Goal: Find specific page/section: Locate a particular part of the current website

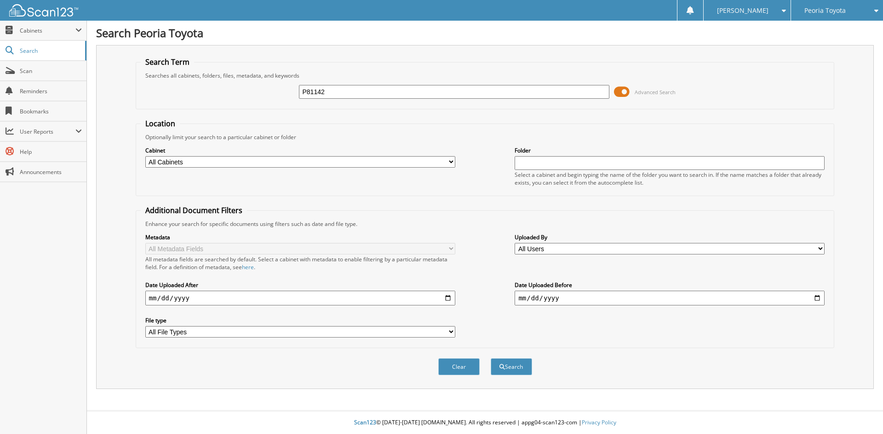
type input "P81142"
click at [514, 365] on button "Search" at bounding box center [511, 367] width 41 height 17
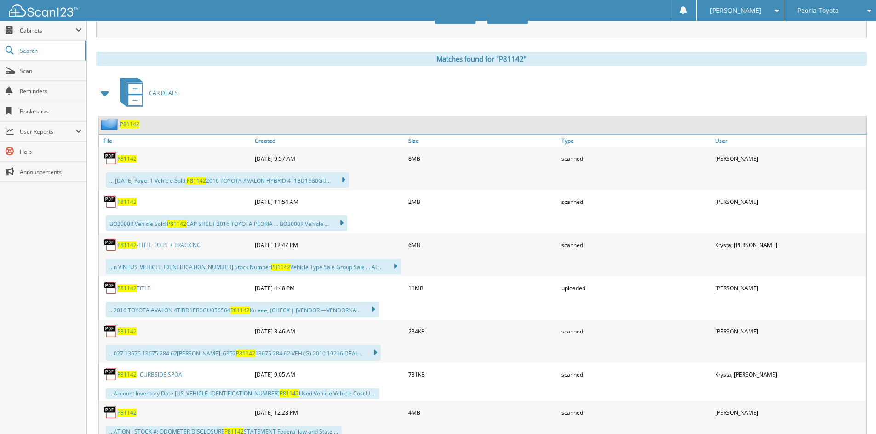
scroll to position [385, 0]
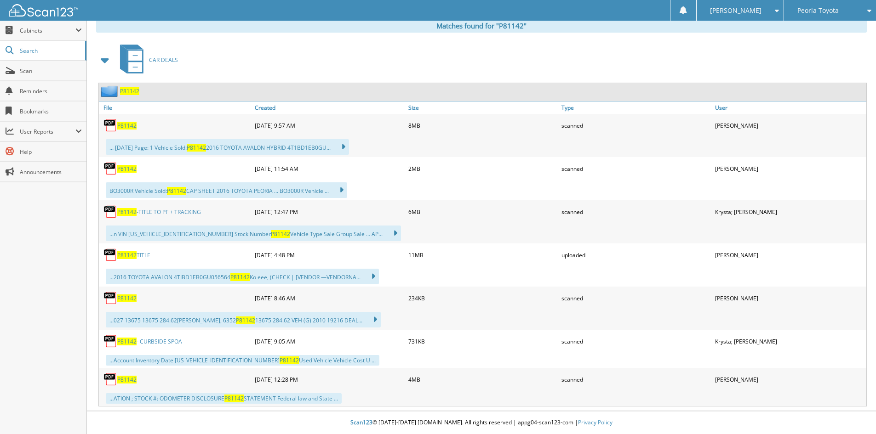
click at [128, 381] on span "P81142" at bounding box center [126, 380] width 19 height 8
click at [132, 125] on span "P81142" at bounding box center [126, 126] width 19 height 8
click at [126, 127] on span "P81142" at bounding box center [126, 126] width 19 height 8
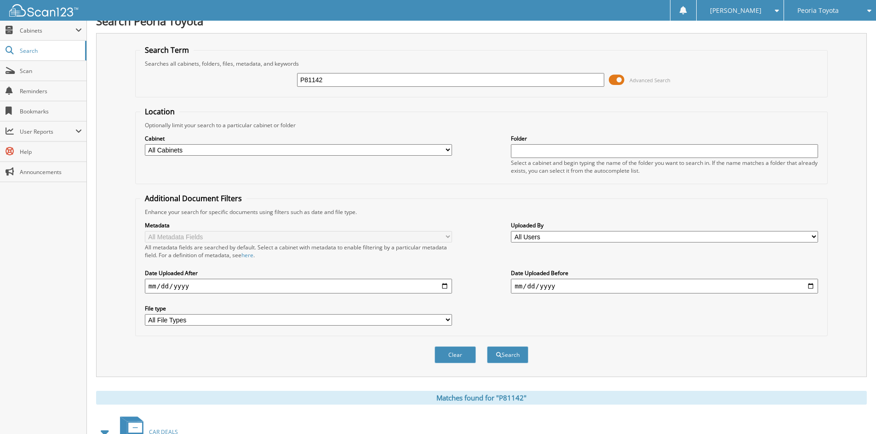
scroll to position [0, 0]
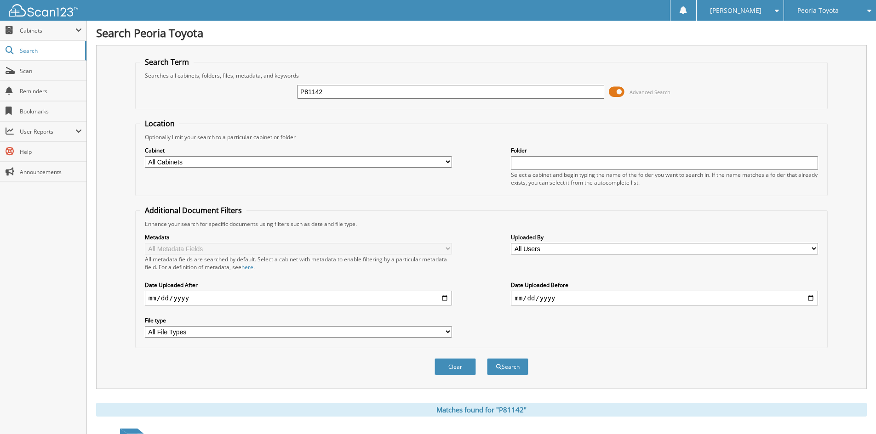
click at [824, 6] on div "Peoria Toyota" at bounding box center [829, 10] width 83 height 21
click at [833, 46] on link "Peoria Ford" at bounding box center [830, 45] width 92 height 16
